Goal: Task Accomplishment & Management: Use online tool/utility

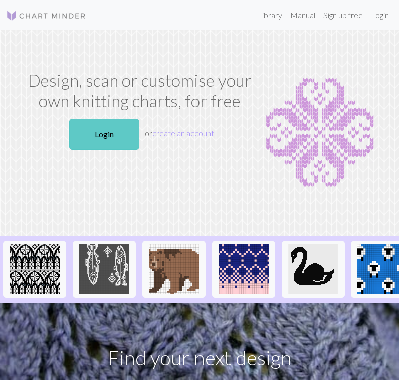
click at [109, 136] on link "Login" at bounding box center [104, 134] width 70 height 31
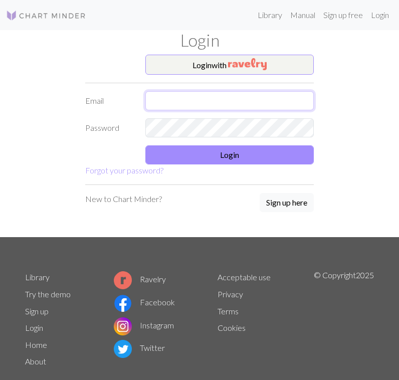
type input "[EMAIL_ADDRESS][DOMAIN_NAME]"
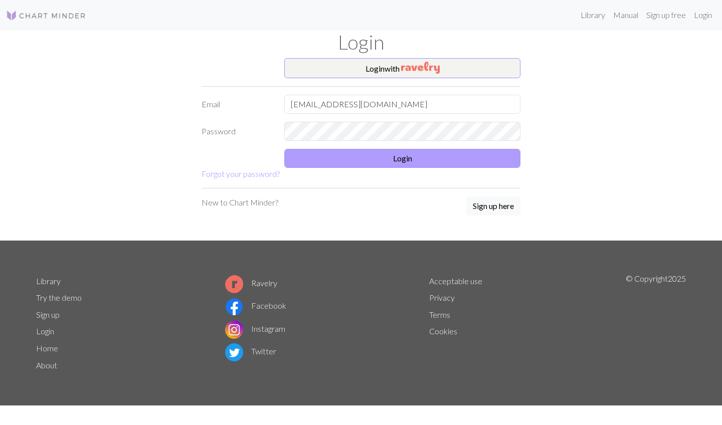
click at [399, 157] on button "Login" at bounding box center [402, 158] width 236 height 19
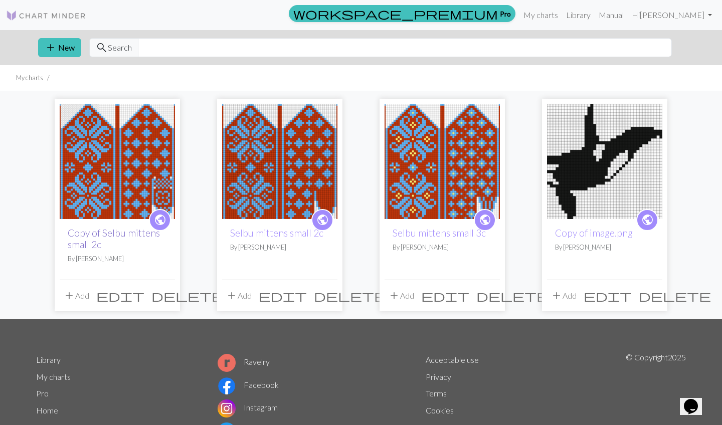
click at [111, 234] on link "Copy of Selbu mittens small 2c" at bounding box center [114, 238] width 92 height 23
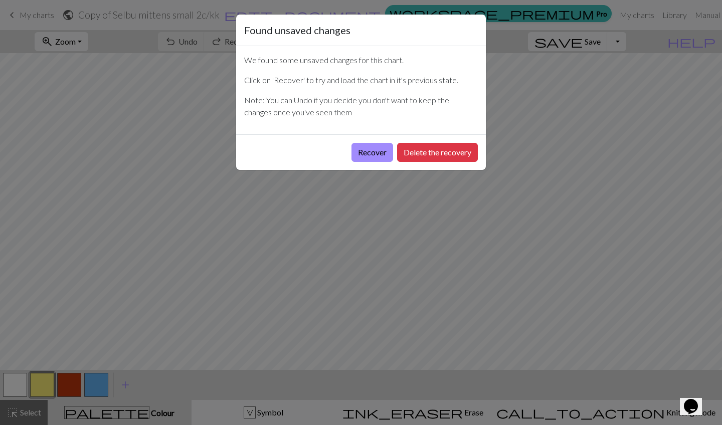
click at [399, 380] on div "Found unsaved changes We found some unsaved changes for this chart. Click on 'R…" at bounding box center [361, 212] width 722 height 425
click at [372, 154] on button "Recover" at bounding box center [373, 152] width 42 height 19
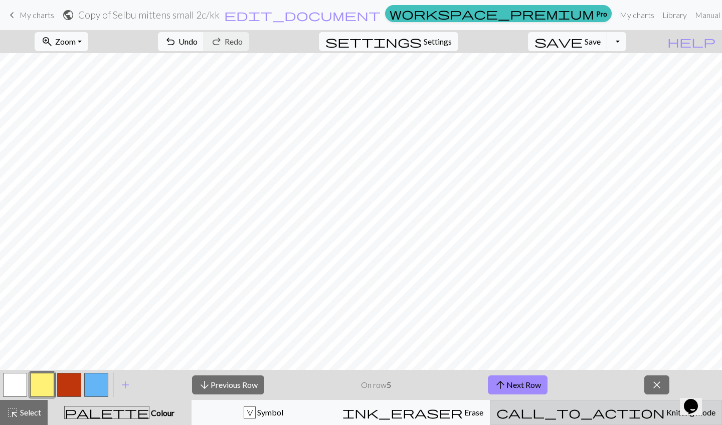
click at [399, 380] on div "call_to_action Knitting mode Knitting mode" at bounding box center [606, 413] width 219 height 12
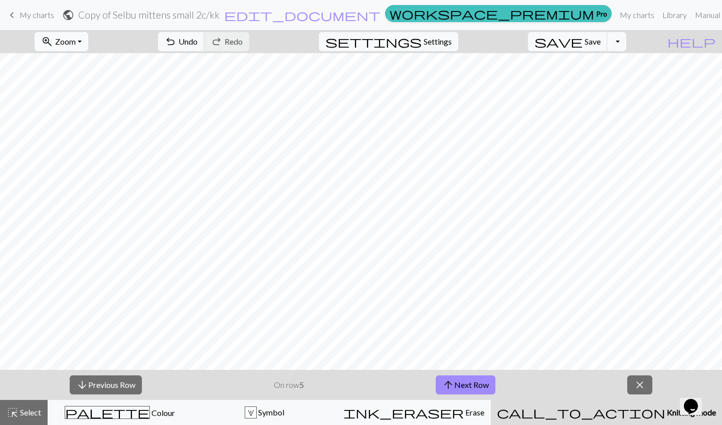
click at [76, 38] on span "Zoom" at bounding box center [65, 42] width 21 height 10
click at [98, 79] on button "Fit width" at bounding box center [74, 80] width 79 height 16
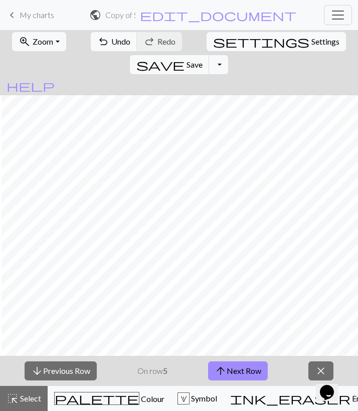
scroll to position [220, 119]
click at [37, 43] on span "Zoom" at bounding box center [43, 42] width 21 height 10
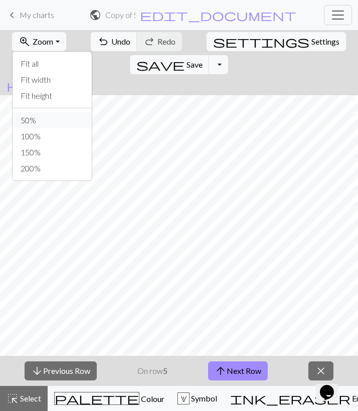
click at [43, 119] on button "50%" at bounding box center [52, 120] width 79 height 16
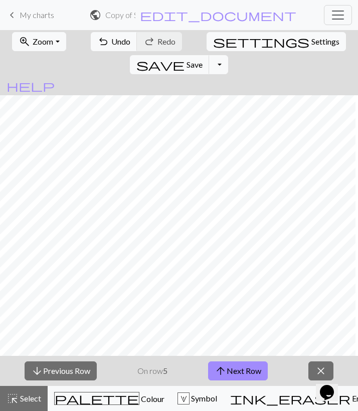
scroll to position [18, 24]
click at [42, 36] on button "zoom_in Zoom Zoom" at bounding box center [39, 41] width 54 height 19
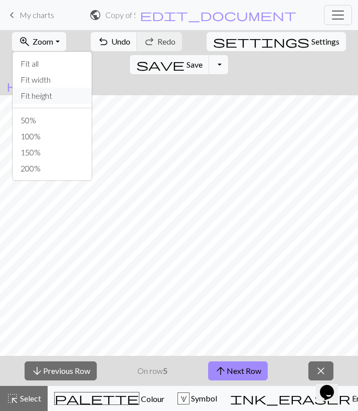
click at [47, 99] on button "Fit height" at bounding box center [52, 96] width 79 height 16
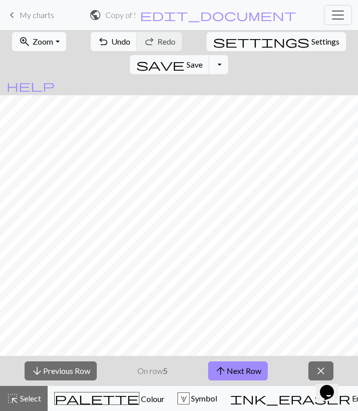
click at [43, 40] on span "Zoom" at bounding box center [43, 42] width 21 height 10
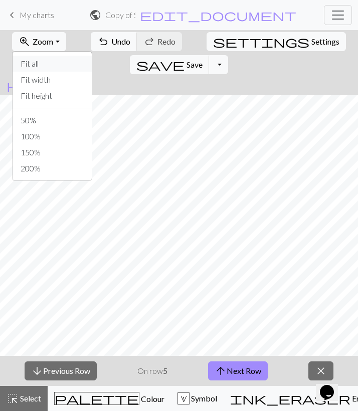
click at [36, 60] on button "Fit all" at bounding box center [52, 64] width 79 height 16
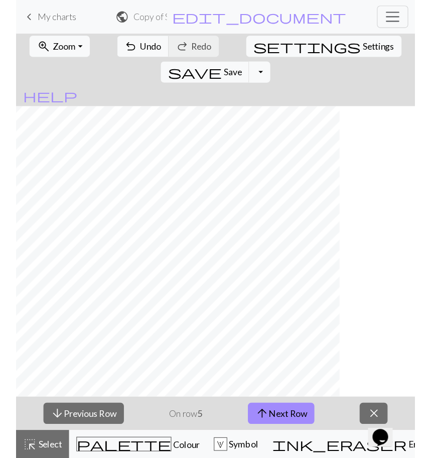
scroll to position [0, 0]
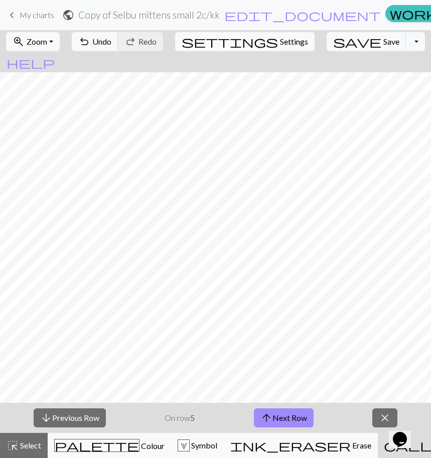
click at [268, 380] on span "arrow_upward" at bounding box center [266, 418] width 12 height 14
click at [274, 380] on button "arrow_upward Next Row" at bounding box center [284, 417] width 60 height 19
